Goal: Task Accomplishment & Management: Manage account settings

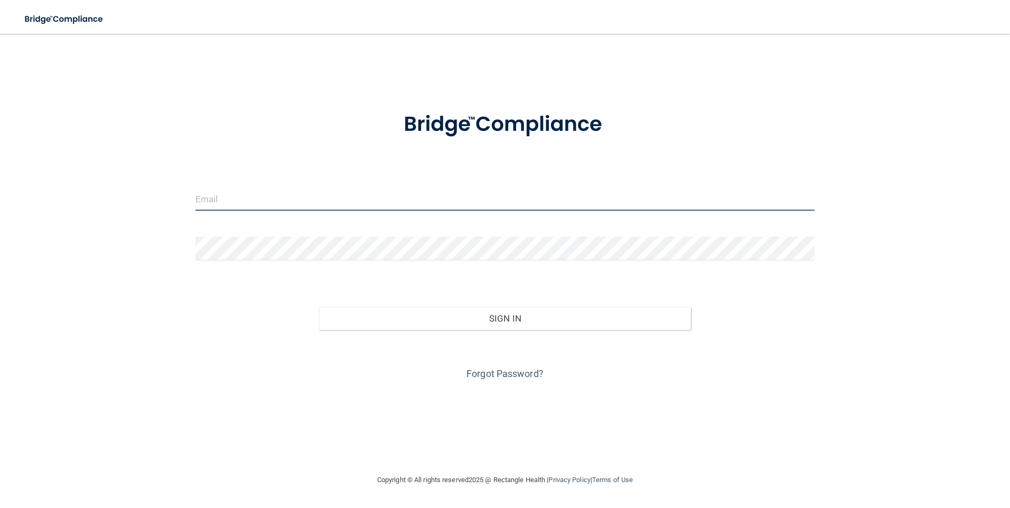
click at [305, 190] on input "email" at bounding box center [506, 199] width 620 height 24
type input "[PERSON_NAME][EMAIL_ADDRESS][PERSON_NAME][DOMAIN_NAME]"
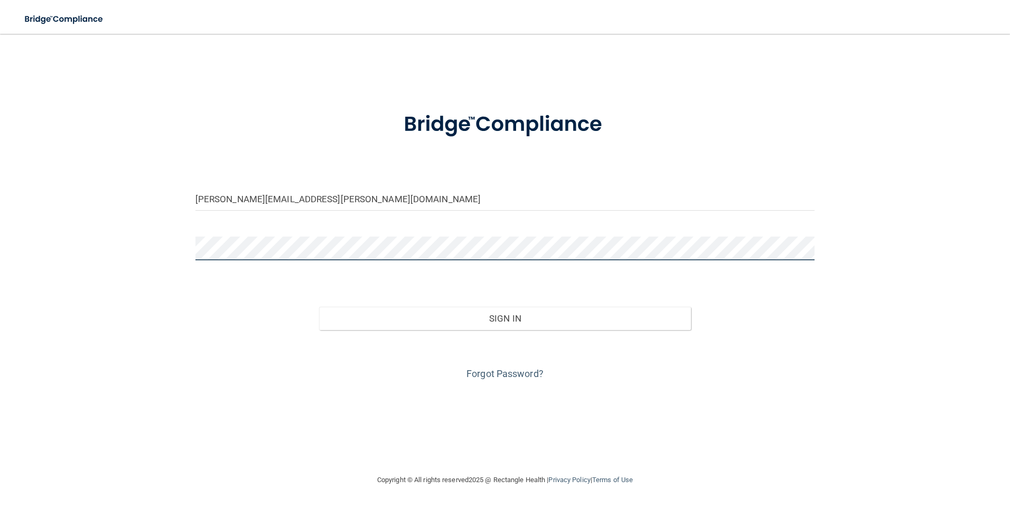
click at [319, 307] on button "Sign In" at bounding box center [505, 318] width 372 height 23
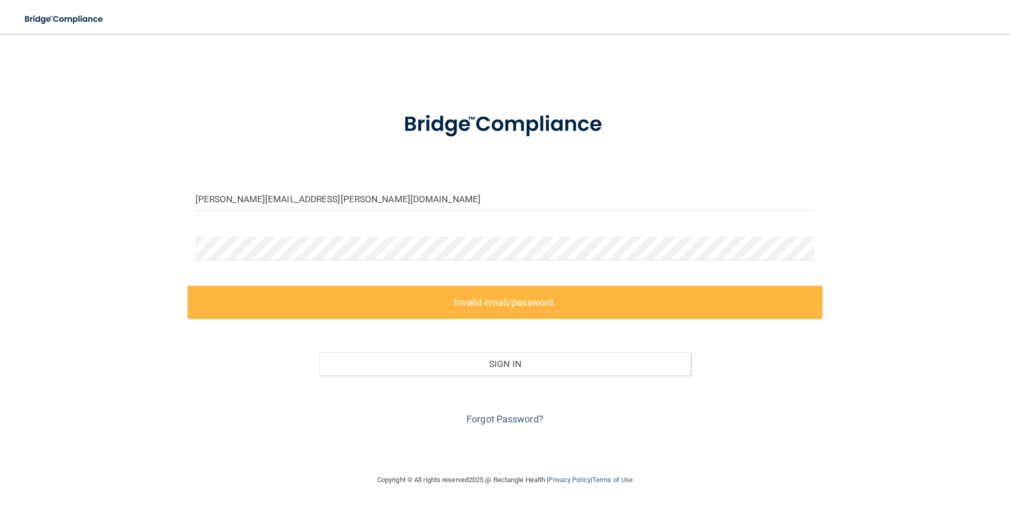
click at [498, 413] on div "Forgot Password?" at bounding box center [506, 402] width 636 height 53
click at [497, 415] on link "Forgot Password?" at bounding box center [505, 419] width 77 height 11
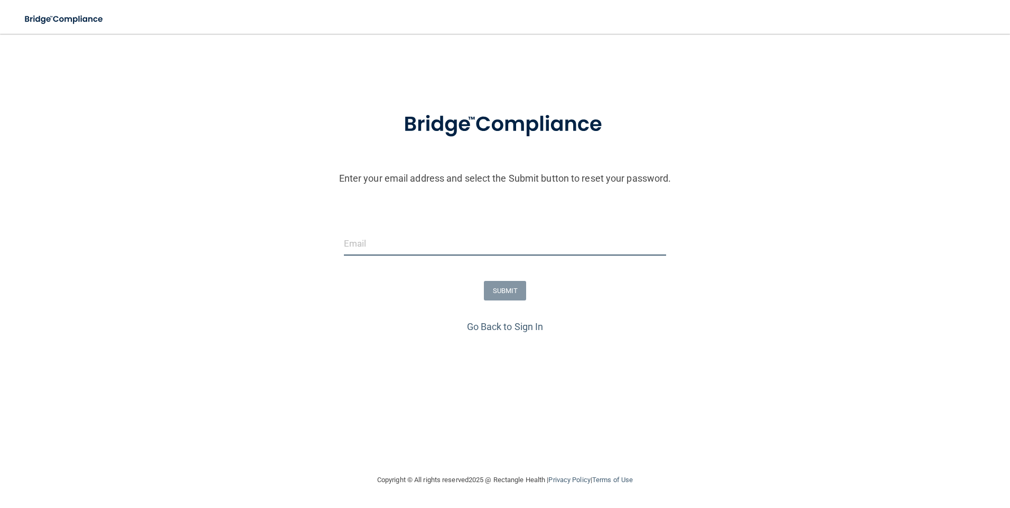
click at [455, 247] on input "email" at bounding box center [505, 244] width 323 height 24
type input "[EMAIL_ADDRESS][DOMAIN_NAME]"
drag, startPoint x: 475, startPoint y: 251, endPoint x: 188, endPoint y: 236, distance: 287.4
click at [192, 237] on div "[EMAIL_ADDRESS][DOMAIN_NAME]" at bounding box center [505, 248] width 1016 height 32
type input "F"
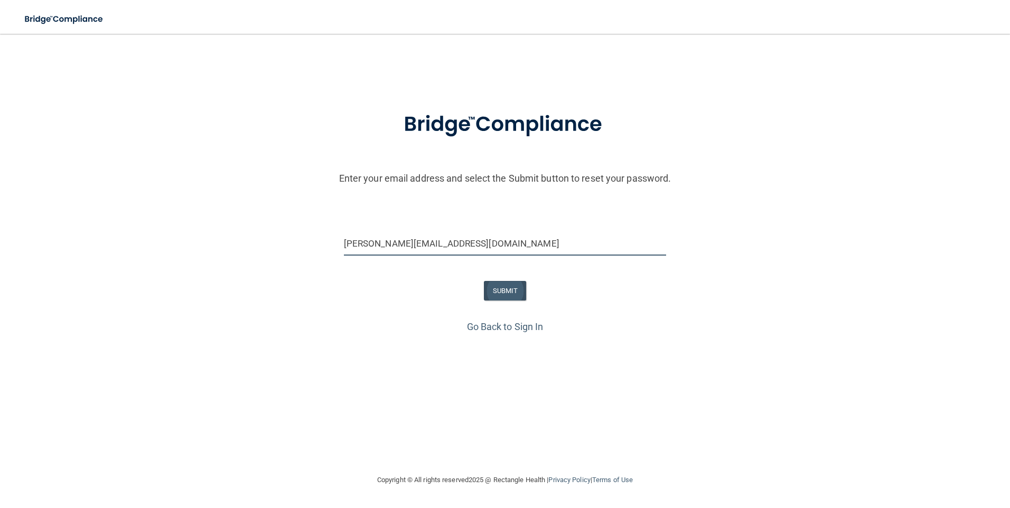
type input "[PERSON_NAME][EMAIL_ADDRESS][DOMAIN_NAME]"
click at [496, 289] on button "SUBMIT" at bounding box center [505, 291] width 43 height 20
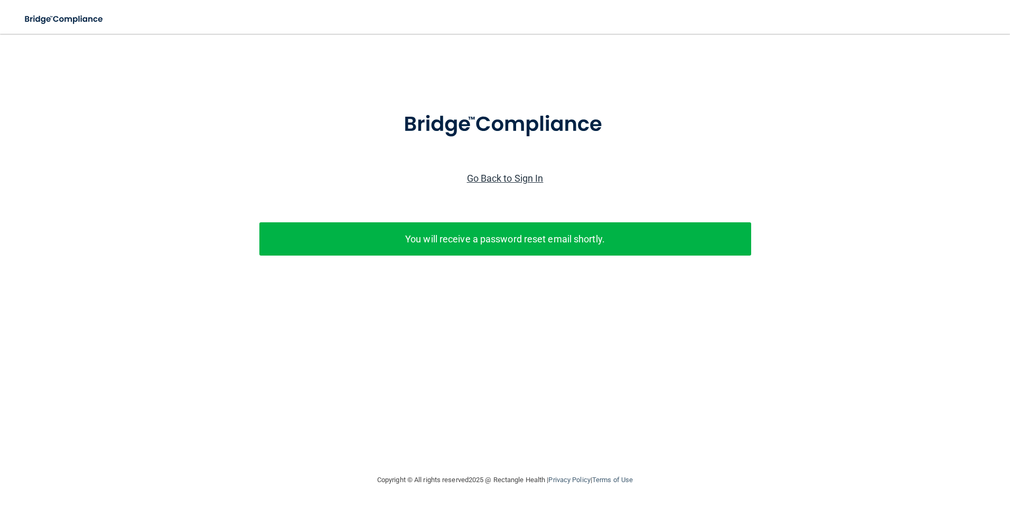
click at [469, 181] on link "Go Back to Sign In" at bounding box center [505, 178] width 77 height 11
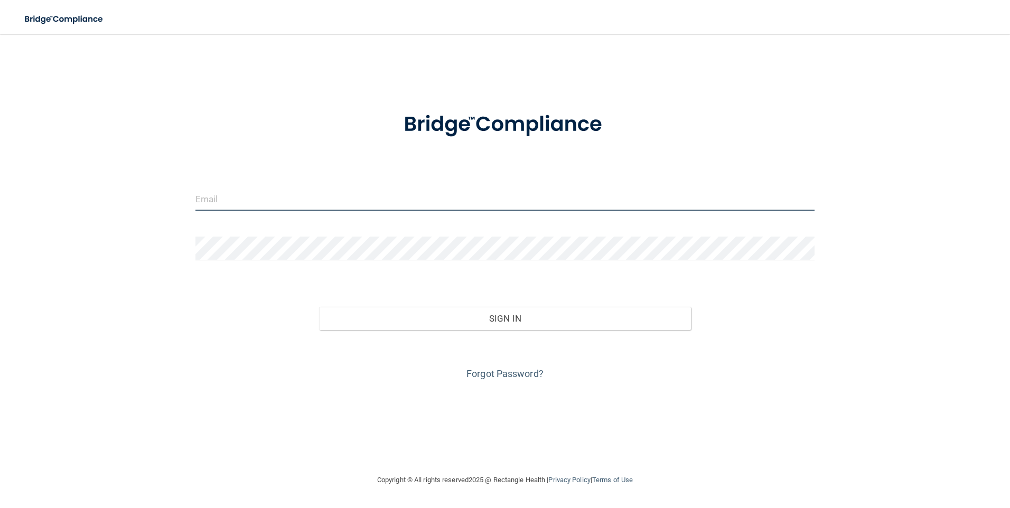
click at [438, 196] on input "email" at bounding box center [506, 199] width 620 height 24
click at [508, 376] on link "Forgot Password?" at bounding box center [505, 373] width 77 height 11
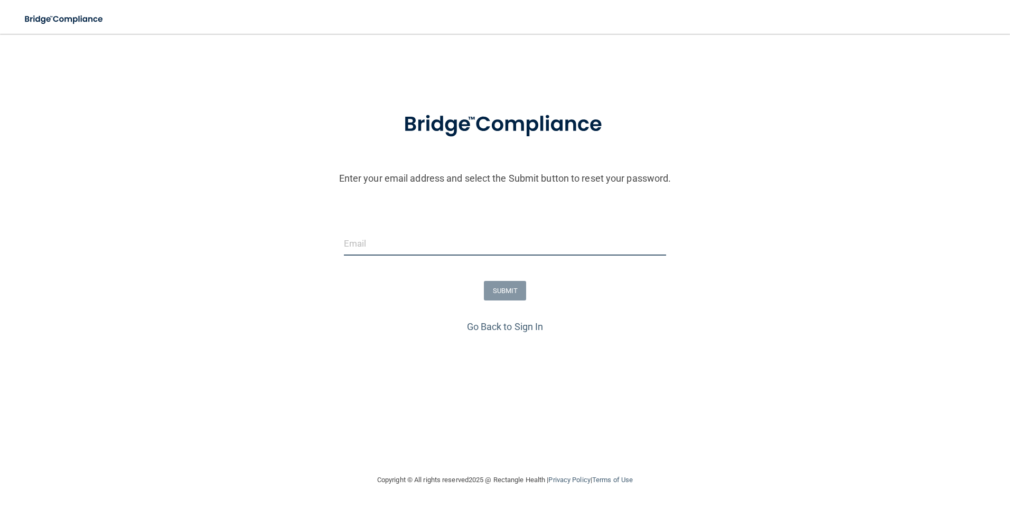
click at [395, 248] on input "email" at bounding box center [505, 244] width 323 height 24
type input "[PERSON_NAME][EMAIL_ADDRESS][PERSON_NAME][DOMAIN_NAME]"
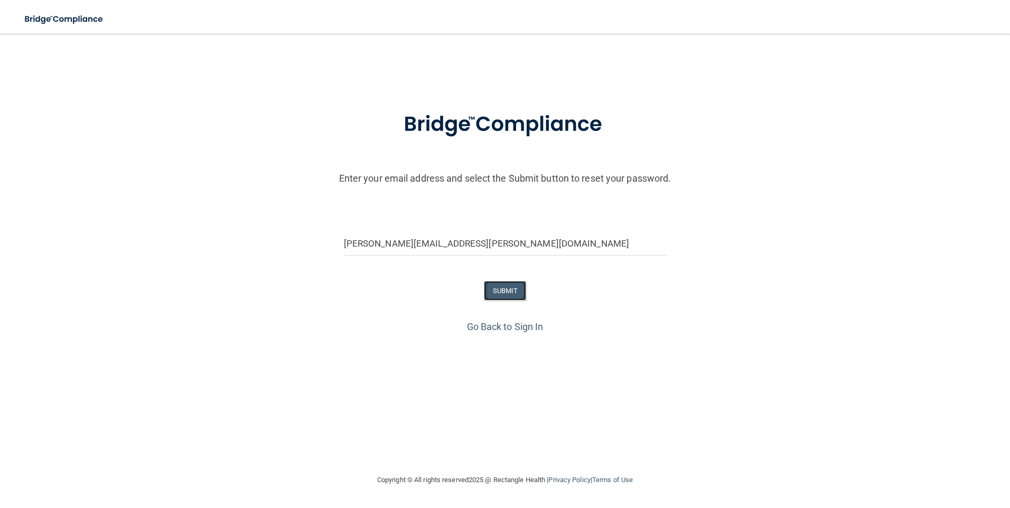
click at [506, 297] on button "SUBMIT" at bounding box center [505, 291] width 43 height 20
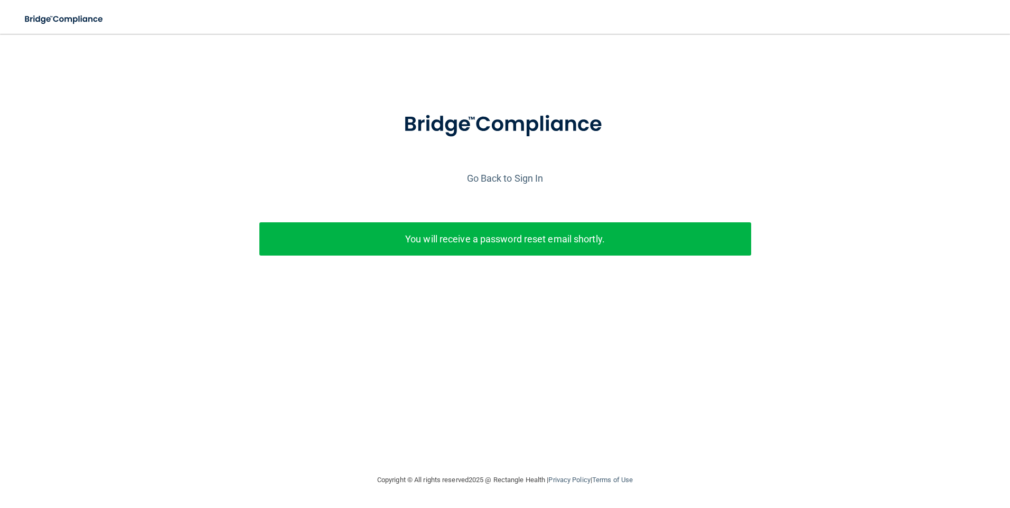
click at [316, 366] on div "Enter your email address and select the Submit button to reset your password. […" at bounding box center [505, 253] width 968 height 419
